Goal: Navigation & Orientation: Find specific page/section

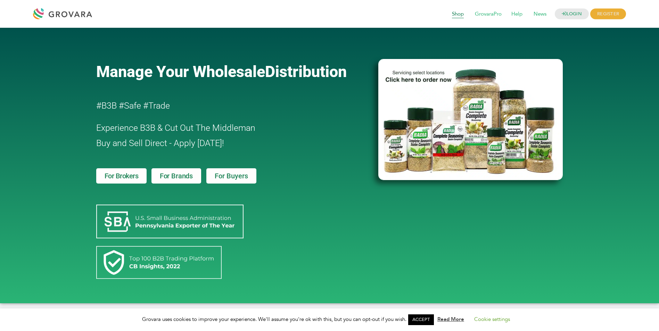
click at [453, 15] on span "Shop" at bounding box center [458, 14] width 22 height 13
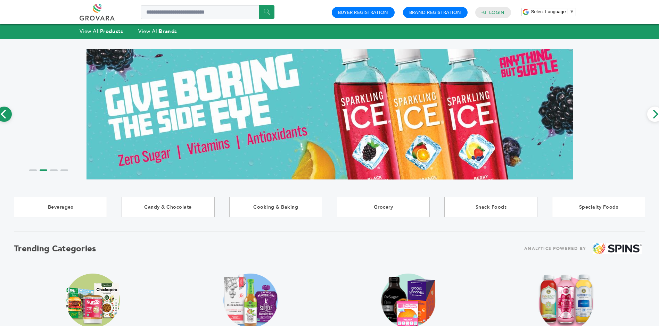
click at [2, 117] on icon "Previous" at bounding box center [4, 114] width 9 height 9
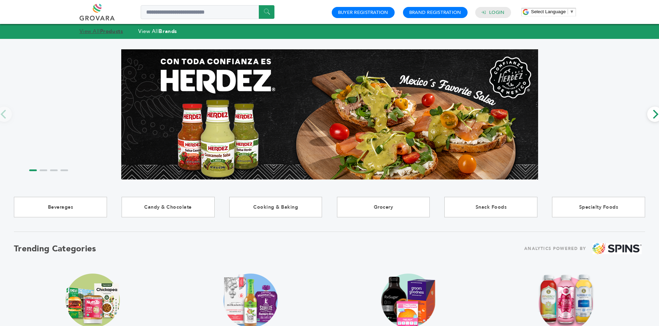
drag, startPoint x: 102, startPoint y: 30, endPoint x: 104, endPoint y: 33, distance: 4.4
click at [102, 30] on strong "Products" at bounding box center [111, 31] width 23 height 7
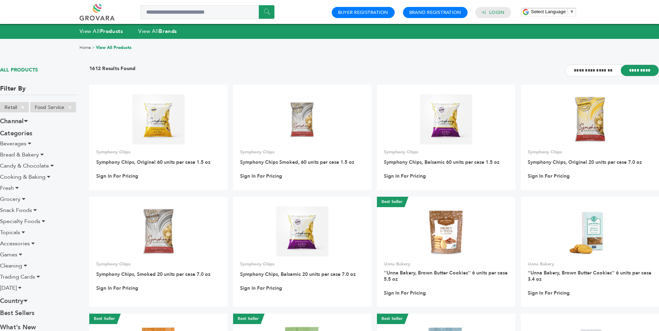
click at [392, 49] on div "Home > View All Products" at bounding box center [330, 48] width 500 height 6
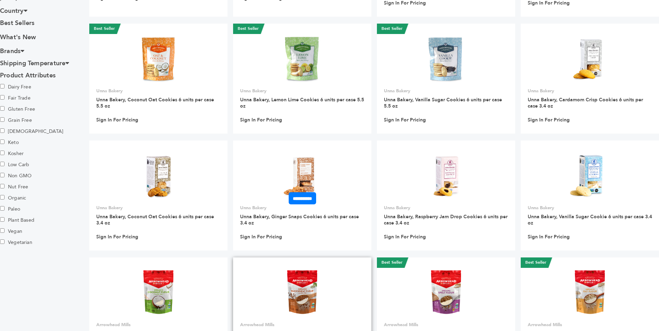
scroll to position [491, 0]
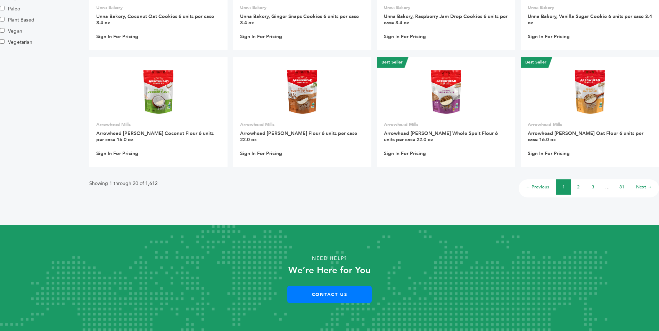
drag, startPoint x: 641, startPoint y: 186, endPoint x: 625, endPoint y: 185, distance: 16.0
click at [641, 186] on link "Next →" at bounding box center [644, 187] width 16 height 6
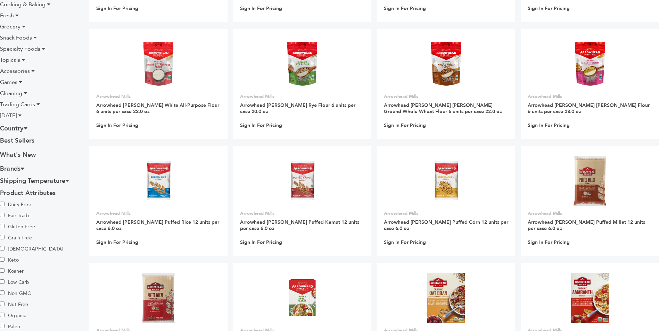
scroll to position [496, 0]
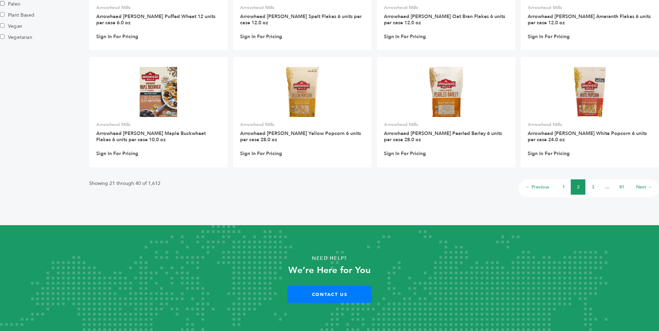
drag, startPoint x: 340, startPoint y: 294, endPoint x: 260, endPoint y: 207, distance: 118.7
click at [340, 294] on link "Contact Us" at bounding box center [329, 294] width 84 height 17
click at [590, 185] on li "3" at bounding box center [592, 187] width 15 height 15
click at [591, 186] on link "3" at bounding box center [592, 187] width 2 height 6
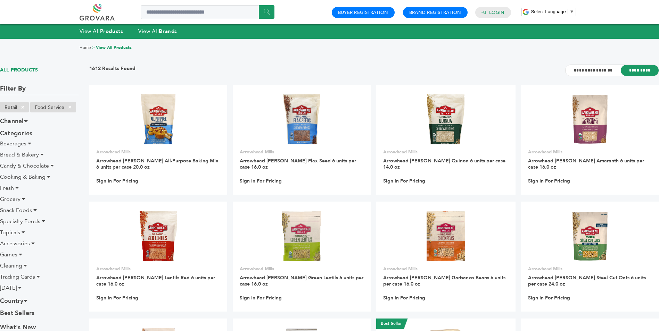
click at [6, 289] on span "[DATE]" at bounding box center [8, 288] width 17 height 8
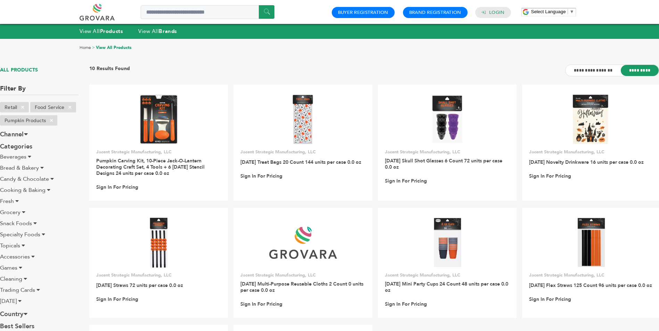
scroll to position [278, 0]
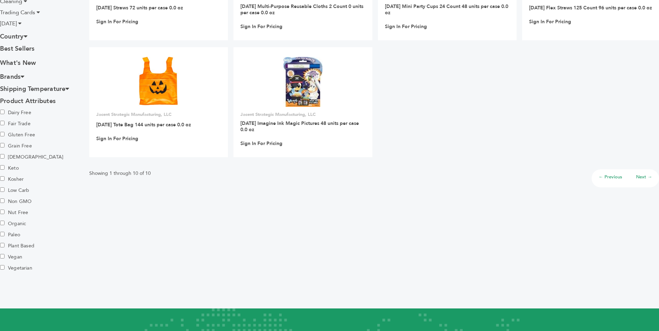
click at [22, 13] on span "Trading Cards" at bounding box center [17, 13] width 35 height 8
